Goal: Navigation & Orientation: Find specific page/section

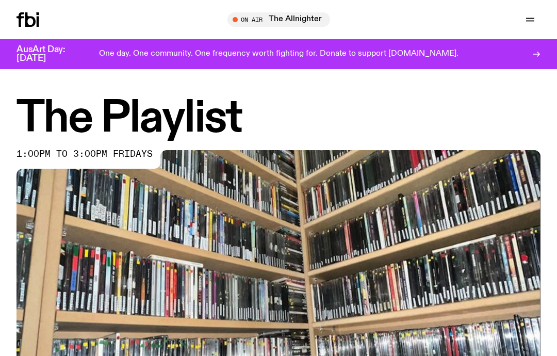
click at [537, 20] on button "button" at bounding box center [530, 19] width 21 height 14
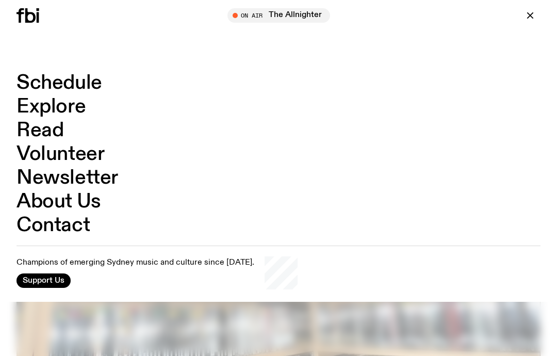
scroll to position [23, 0]
click at [100, 87] on link "Schedule" at bounding box center [59, 83] width 86 height 20
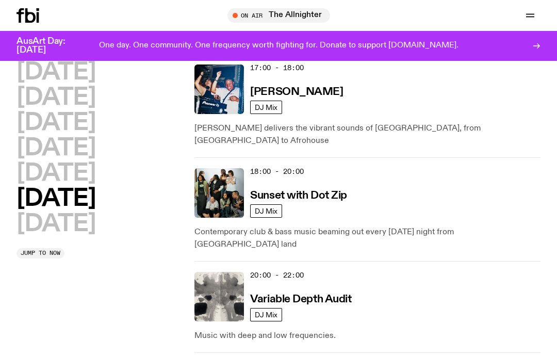
scroll to position [748, 0]
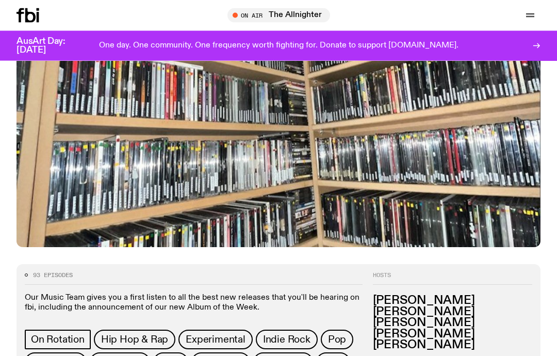
scroll to position [208, 0]
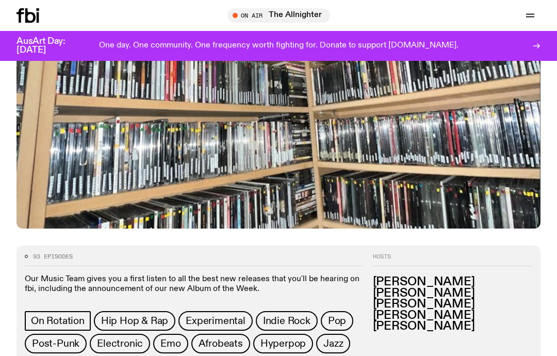
click at [402, 175] on img at bounding box center [278, 81] width 524 height 295
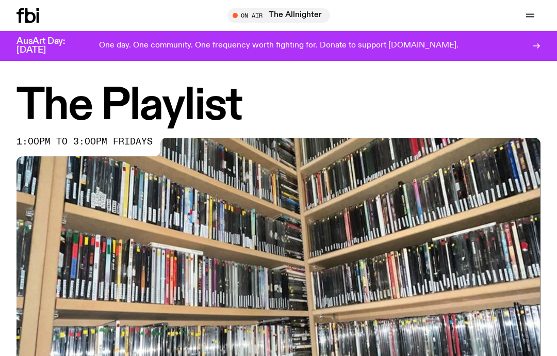
scroll to position [0, 0]
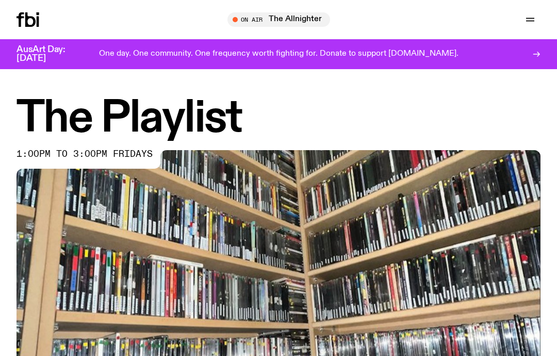
click at [208, 121] on h1 "The Playlist" at bounding box center [278, 119] width 524 height 42
